Goal: Navigation & Orientation: Find specific page/section

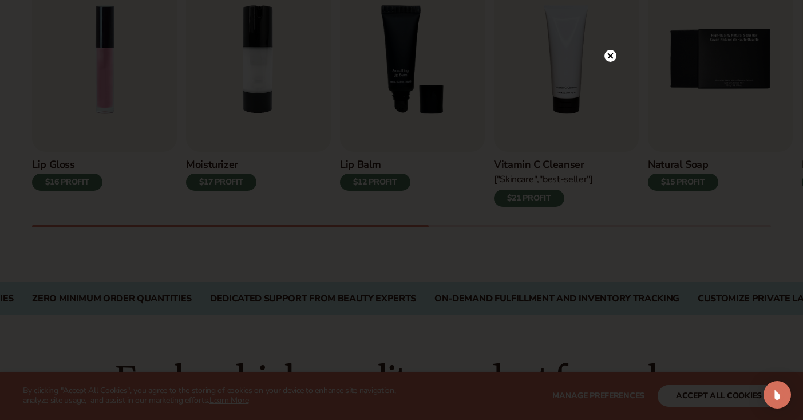
scroll to position [437, 0]
click at [609, 82] on circle at bounding box center [611, 79] width 12 height 12
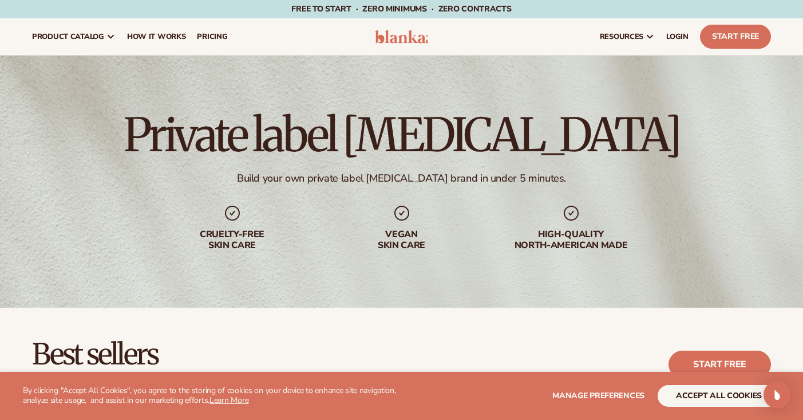
scroll to position [0, 0]
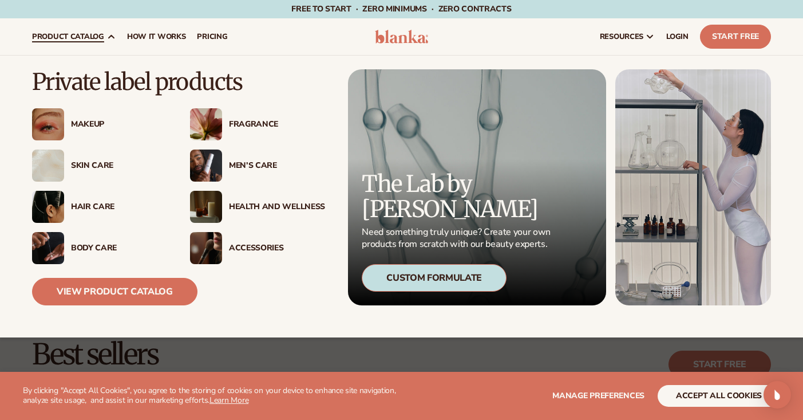
click at [91, 163] on div "Skin Care" at bounding box center [119, 166] width 96 height 10
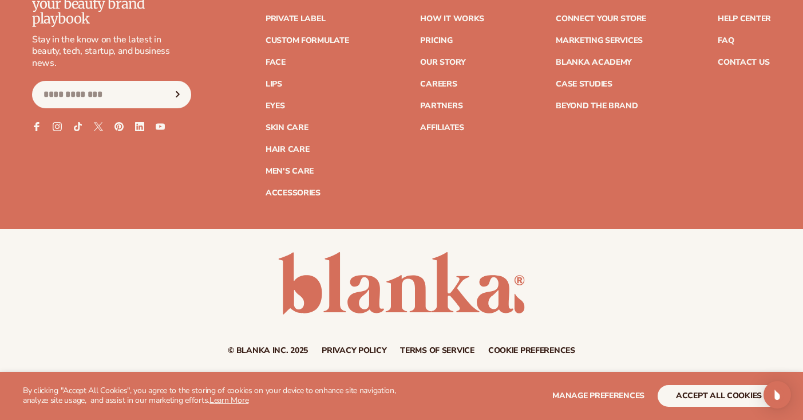
scroll to position [2083, 0]
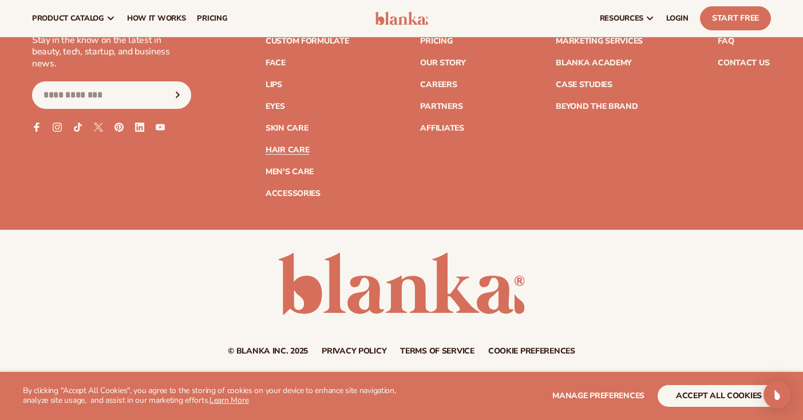
click at [291, 146] on link "Hair Care" at bounding box center [288, 150] width 44 height 8
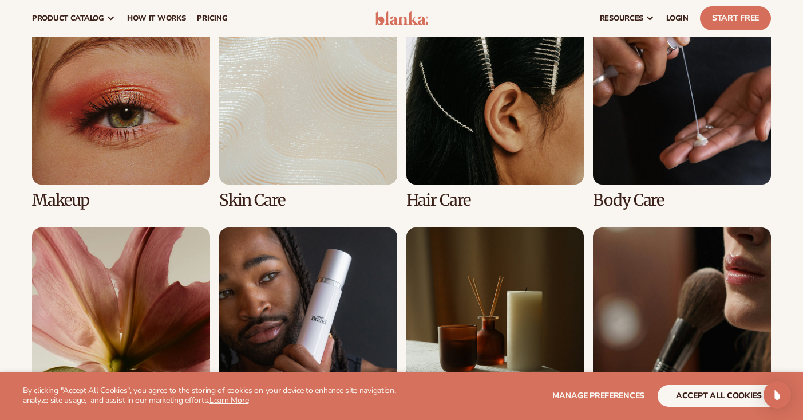
scroll to position [862, 0]
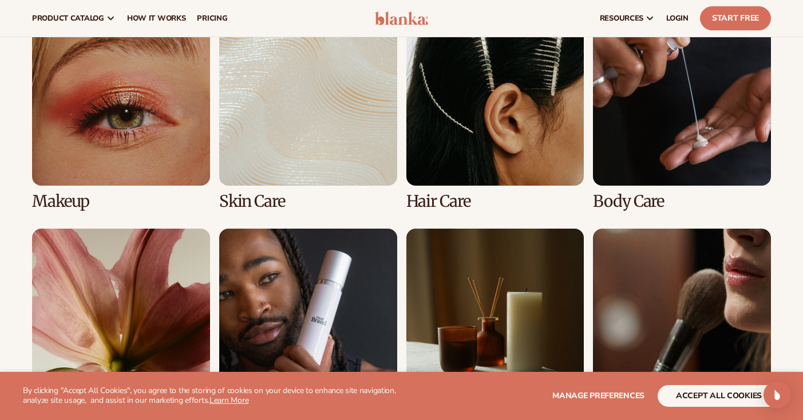
click at [511, 145] on link "3 / 8" at bounding box center [495, 108] width 178 height 203
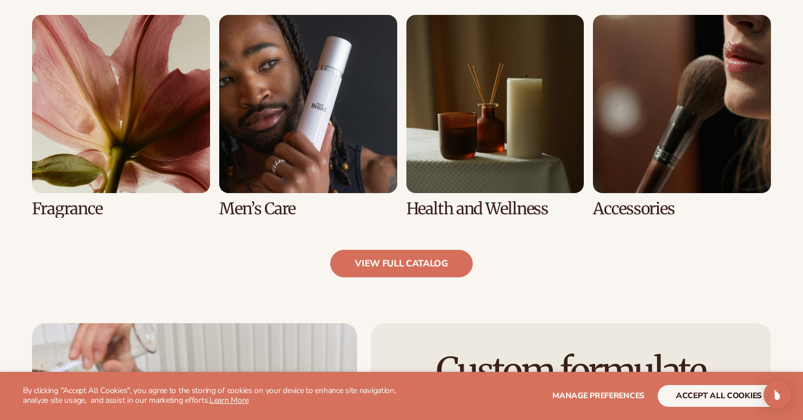
scroll to position [1059, 0]
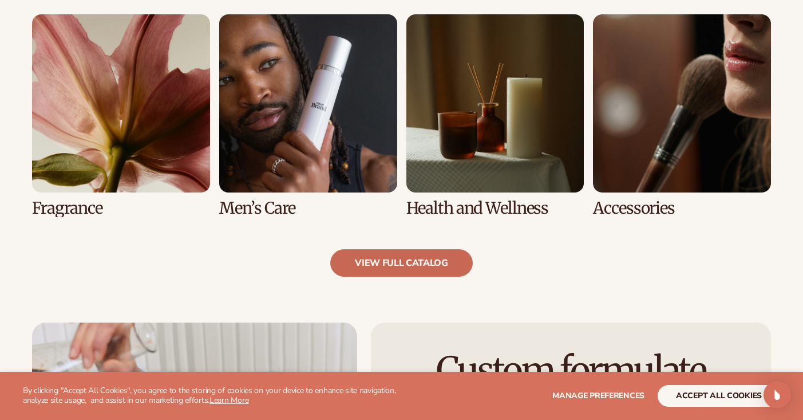
click at [410, 260] on link "view full catalog" at bounding box center [401, 262] width 143 height 27
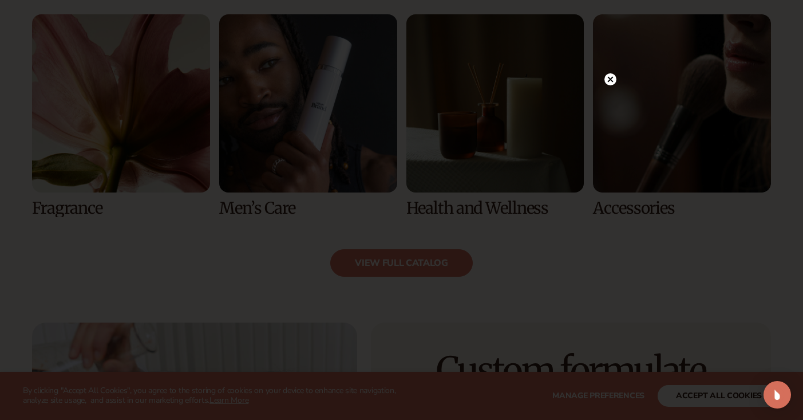
click at [611, 80] on icon at bounding box center [610, 80] width 6 height 6
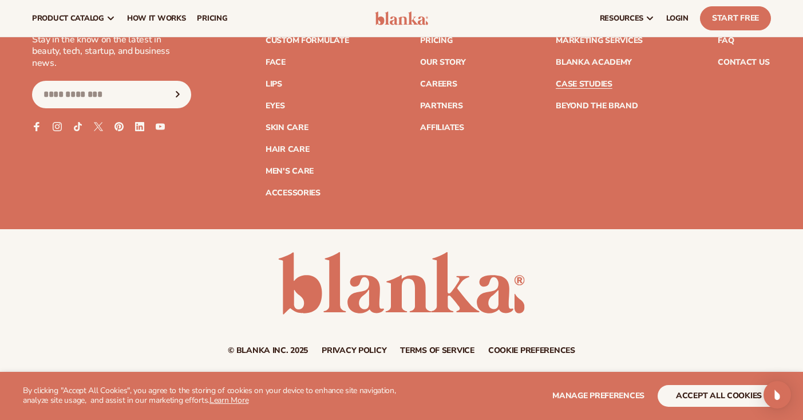
scroll to position [2083, 0]
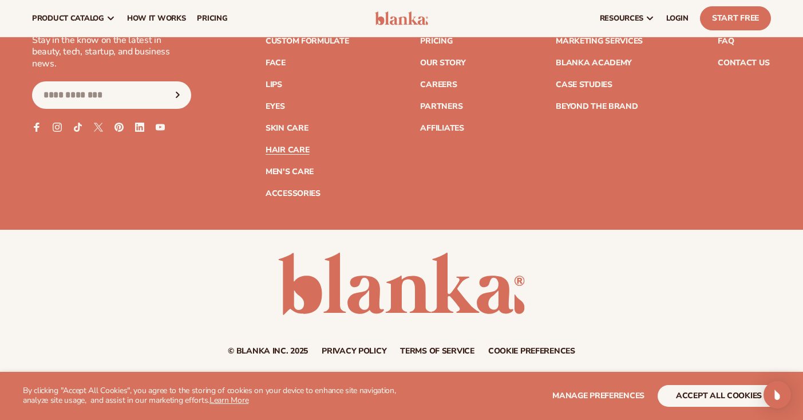
click at [294, 146] on link "Hair Care" at bounding box center [288, 150] width 44 height 8
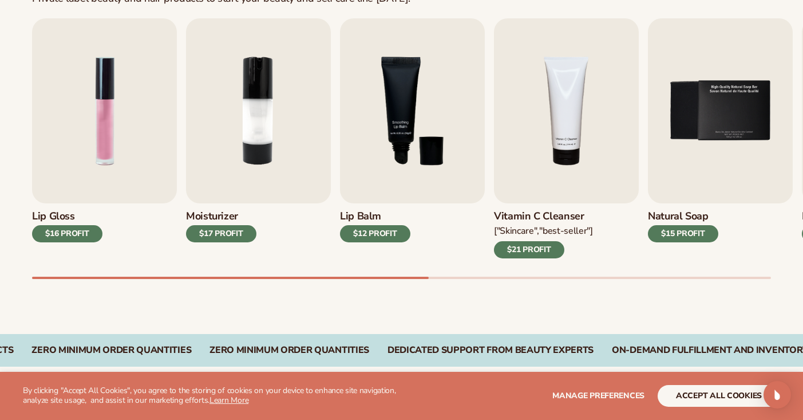
scroll to position [385, 0]
